Goal: Information Seeking & Learning: Learn about a topic

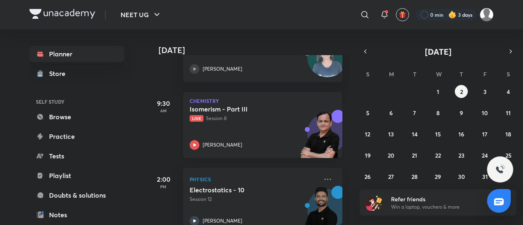
drag, startPoint x: 0, startPoint y: 0, endPoint x: 284, endPoint y: 112, distance: 305.1
click at [284, 112] on h5 "Isomerism - Part III" at bounding box center [241, 109] width 102 height 8
